Goal: Transaction & Acquisition: Subscribe to service/newsletter

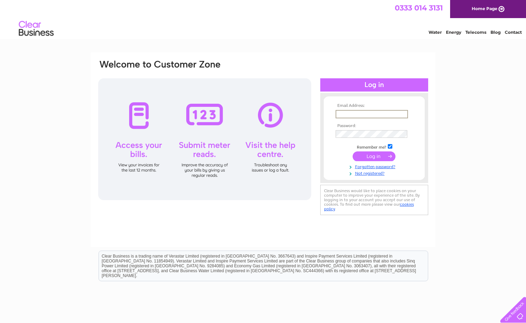
click at [349, 115] on input "text" at bounding box center [372, 114] width 72 height 8
type input "[EMAIL_ADDRESS][DOMAIN_NAME]"
click at [366, 173] on link "Not registered?" at bounding box center [375, 173] width 79 height 7
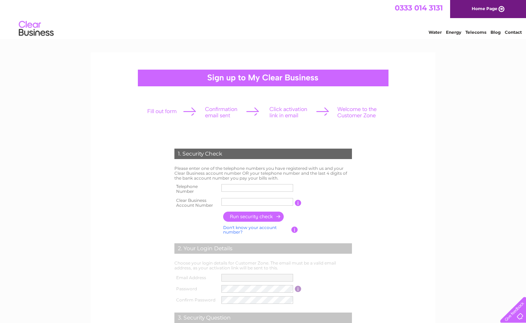
click at [231, 188] on input "text" at bounding box center [258, 188] width 72 height 8
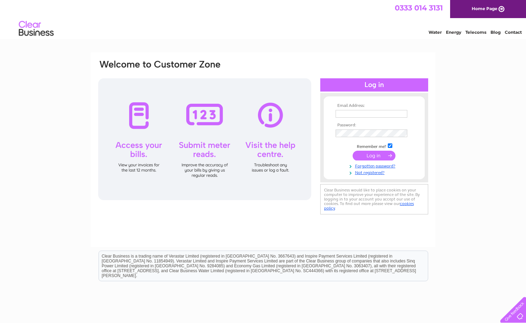
click at [345, 114] on input "text" at bounding box center [372, 114] width 72 height 8
click at [368, 172] on link "Not registered?" at bounding box center [375, 173] width 79 height 7
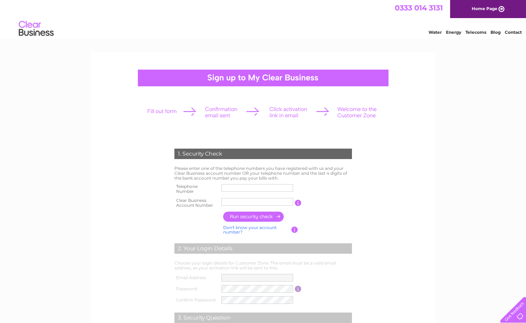
click at [226, 187] on input "text" at bounding box center [258, 188] width 72 height 8
type input "02920836551"
click at [234, 203] on input "text" at bounding box center [258, 202] width 72 height 8
paste input "CB377858"
type input "CB377858"
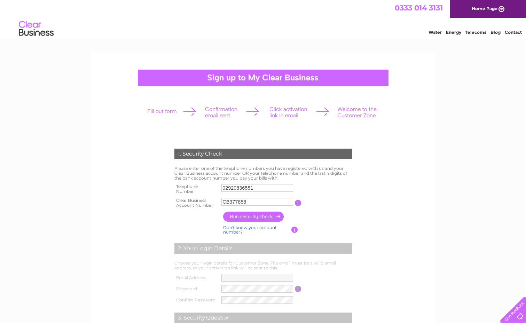
click at [240, 218] on input "button" at bounding box center [253, 217] width 61 height 10
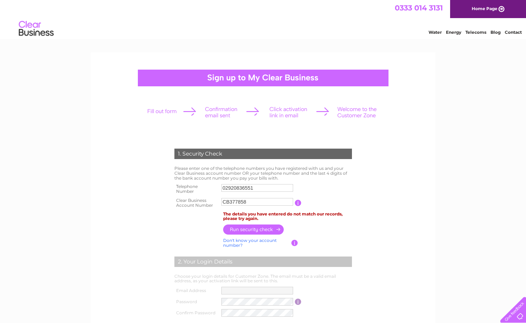
click at [231, 189] on input "02920836551" at bounding box center [258, 188] width 72 height 8
drag, startPoint x: 258, startPoint y: 187, endPoint x: 200, endPoint y: 191, distance: 58.3
click at [200, 191] on tr "Telephone Number 02920836551" at bounding box center [263, 189] width 181 height 14
drag, startPoint x: 259, startPoint y: 202, endPoint x: 209, endPoint y: 203, distance: 49.5
click at [209, 203] on tr "Clear Business Account Number CB377858 You will find your account number on the…" at bounding box center [263, 203] width 181 height 14
